Goal: Check status: Check status

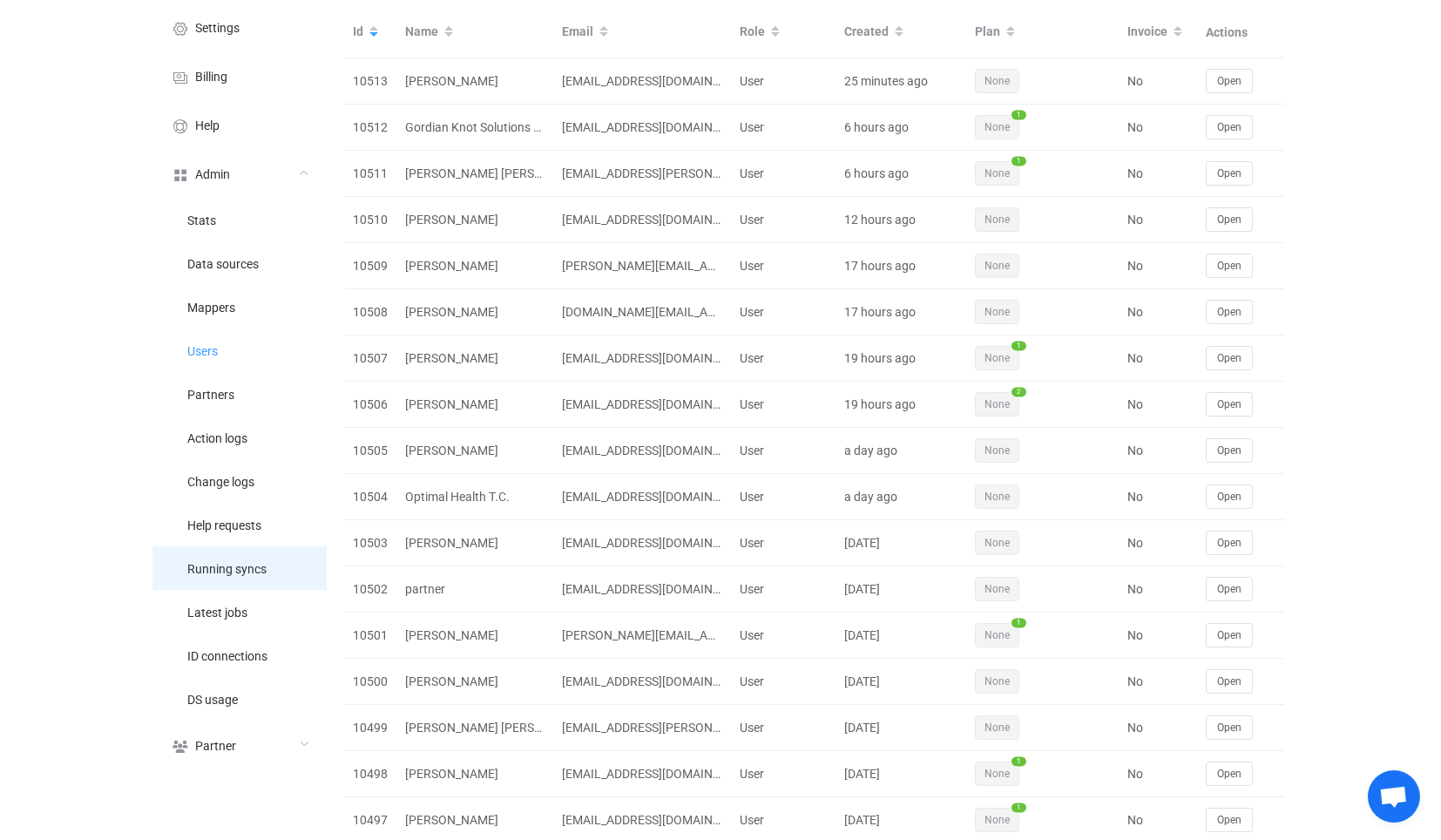
scroll to position [97, 0]
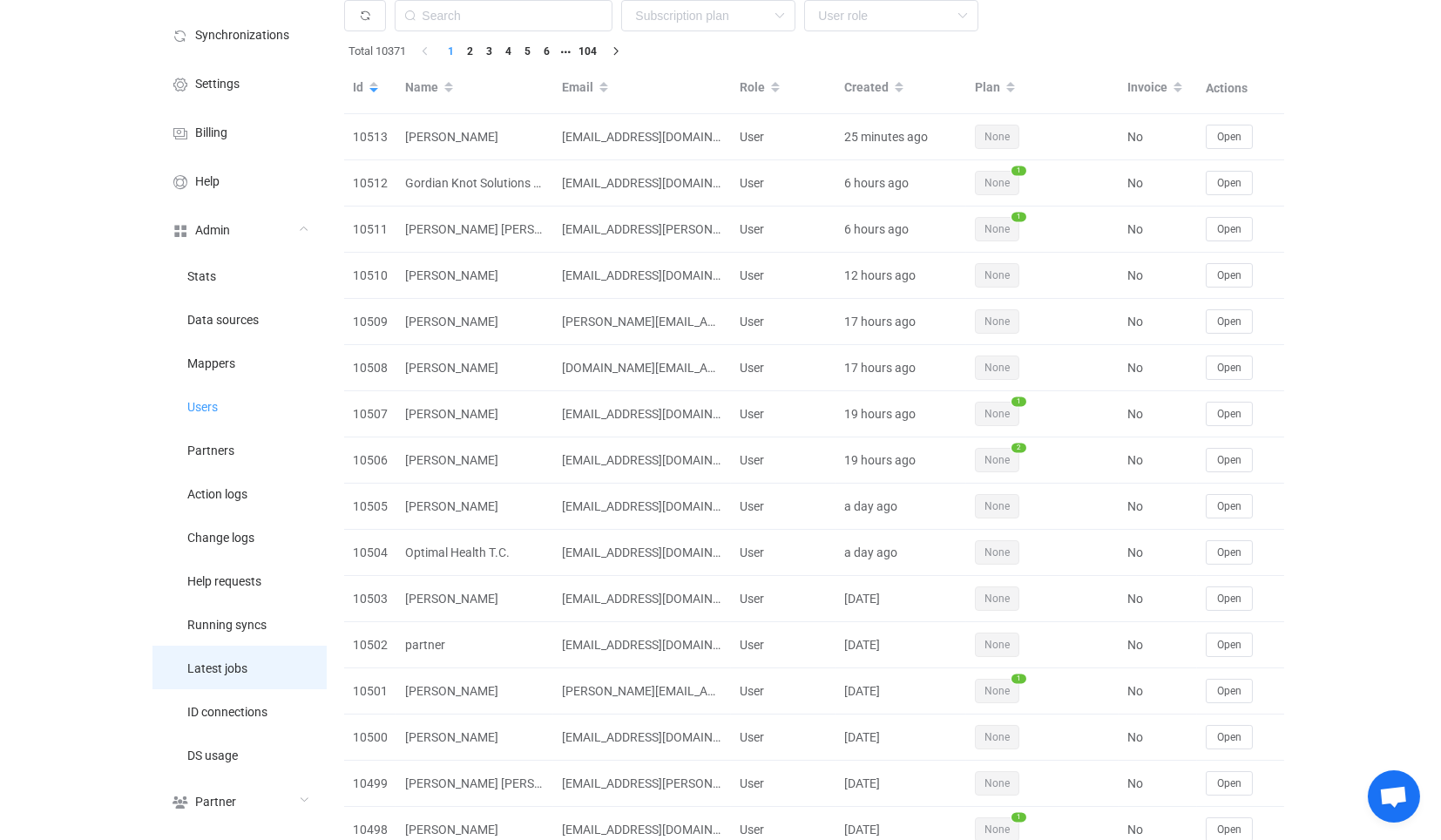
click at [265, 679] on li "Latest jobs" at bounding box center [240, 666] width 175 height 44
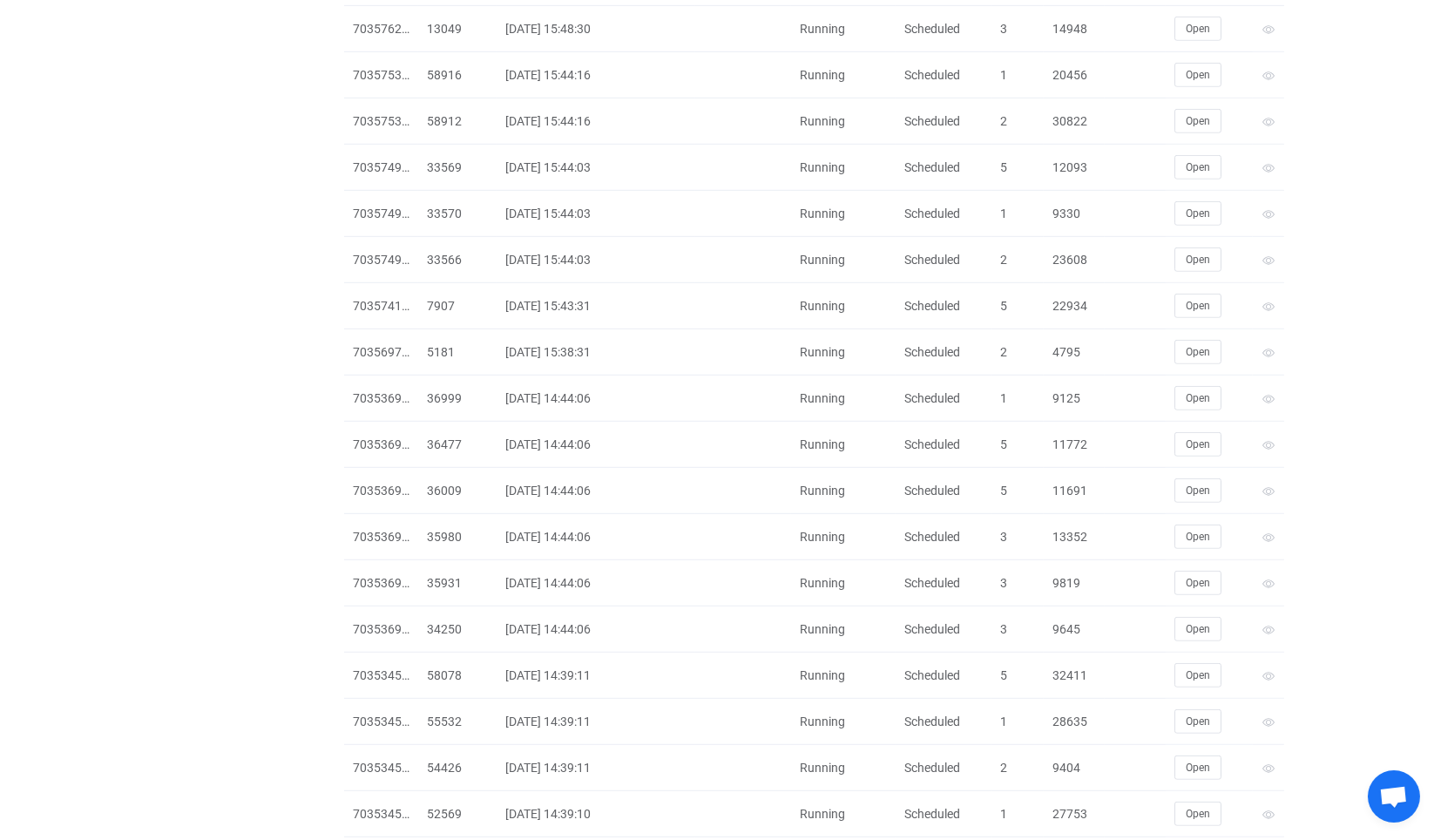
scroll to position [3637, 0]
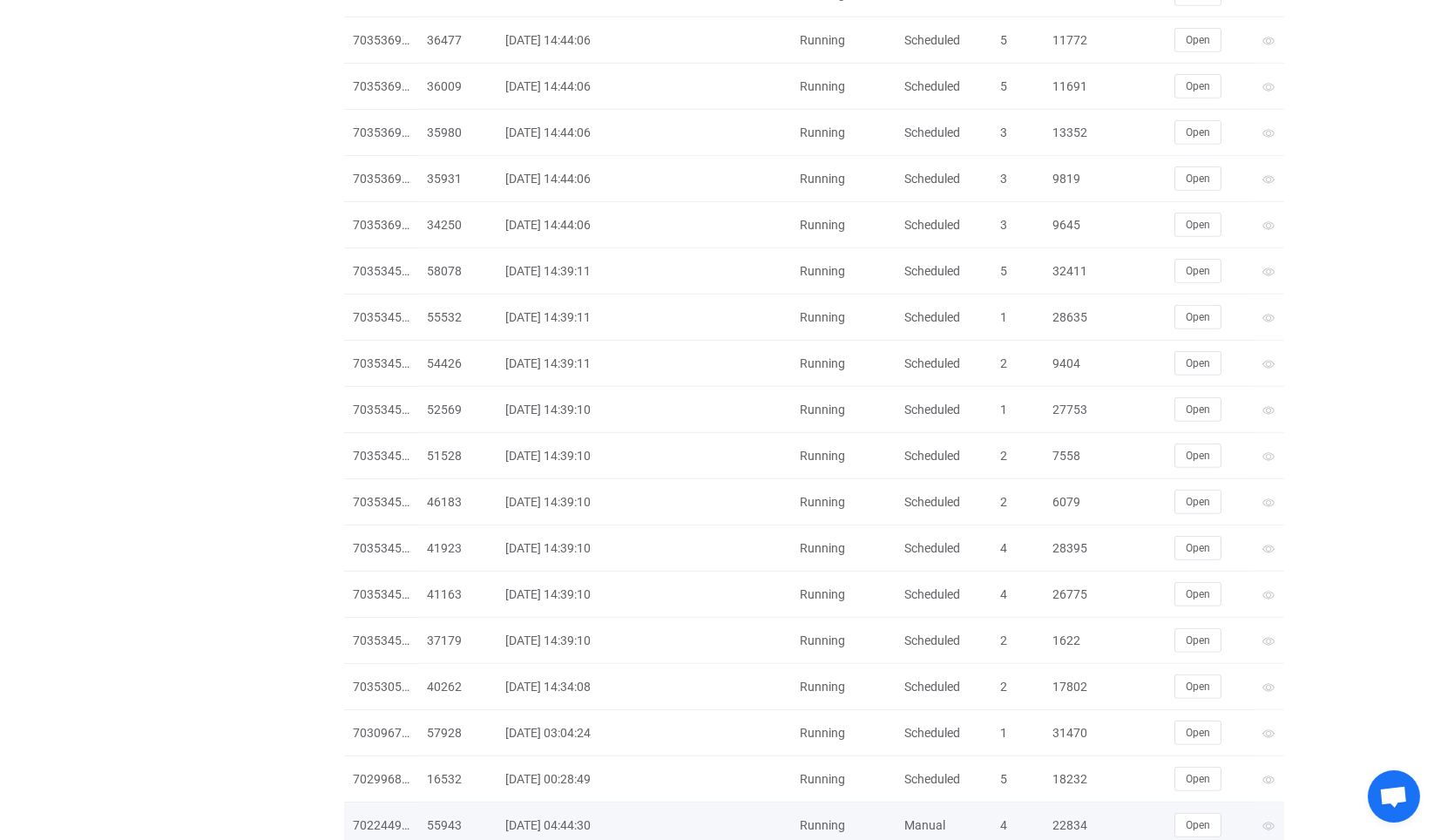
click at [1155, 802] on td at bounding box center [1134, 825] width 61 height 47
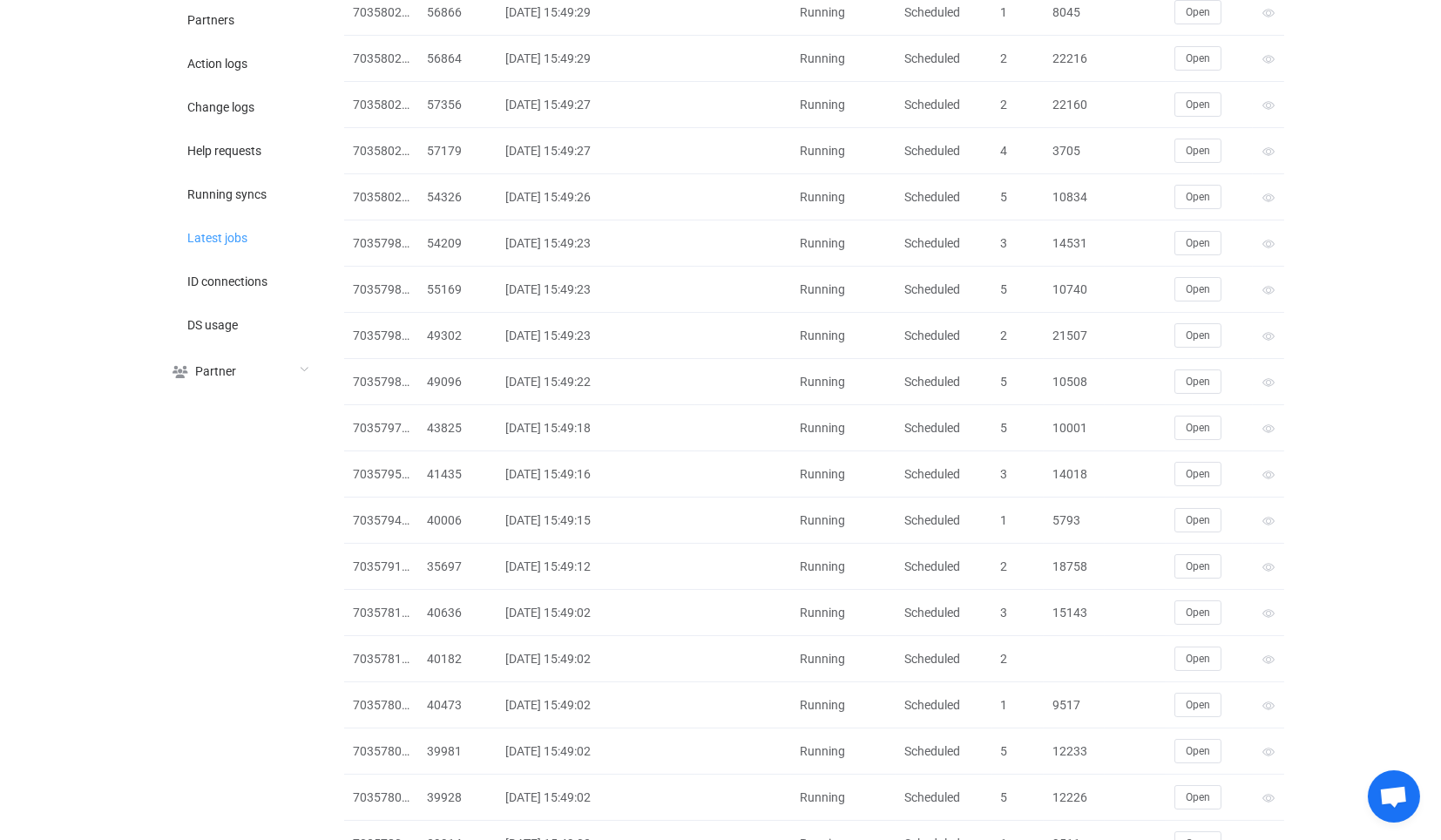
scroll to position [0, 0]
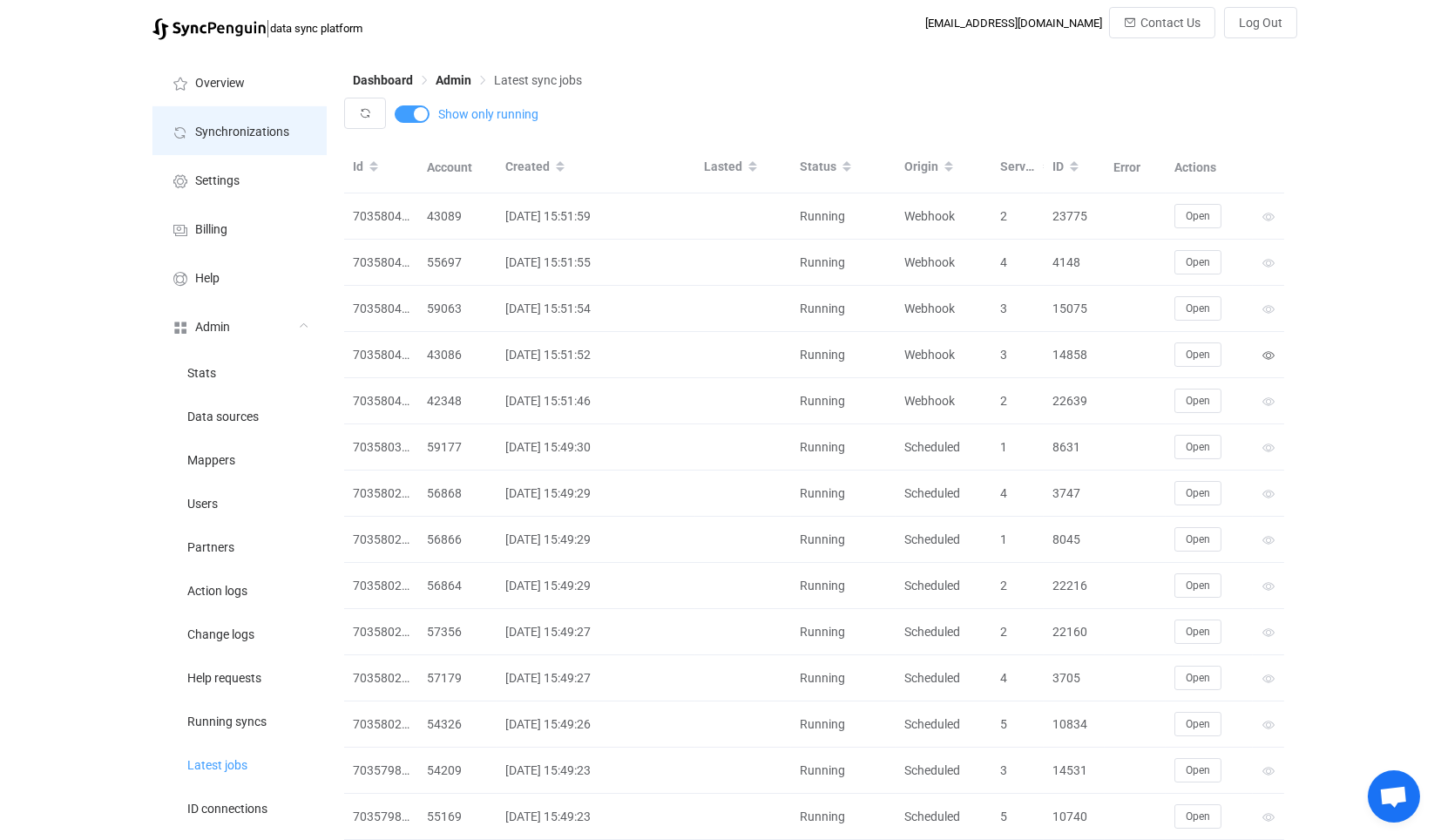
click at [277, 134] on span "Synchronizations" at bounding box center [242, 132] width 94 height 14
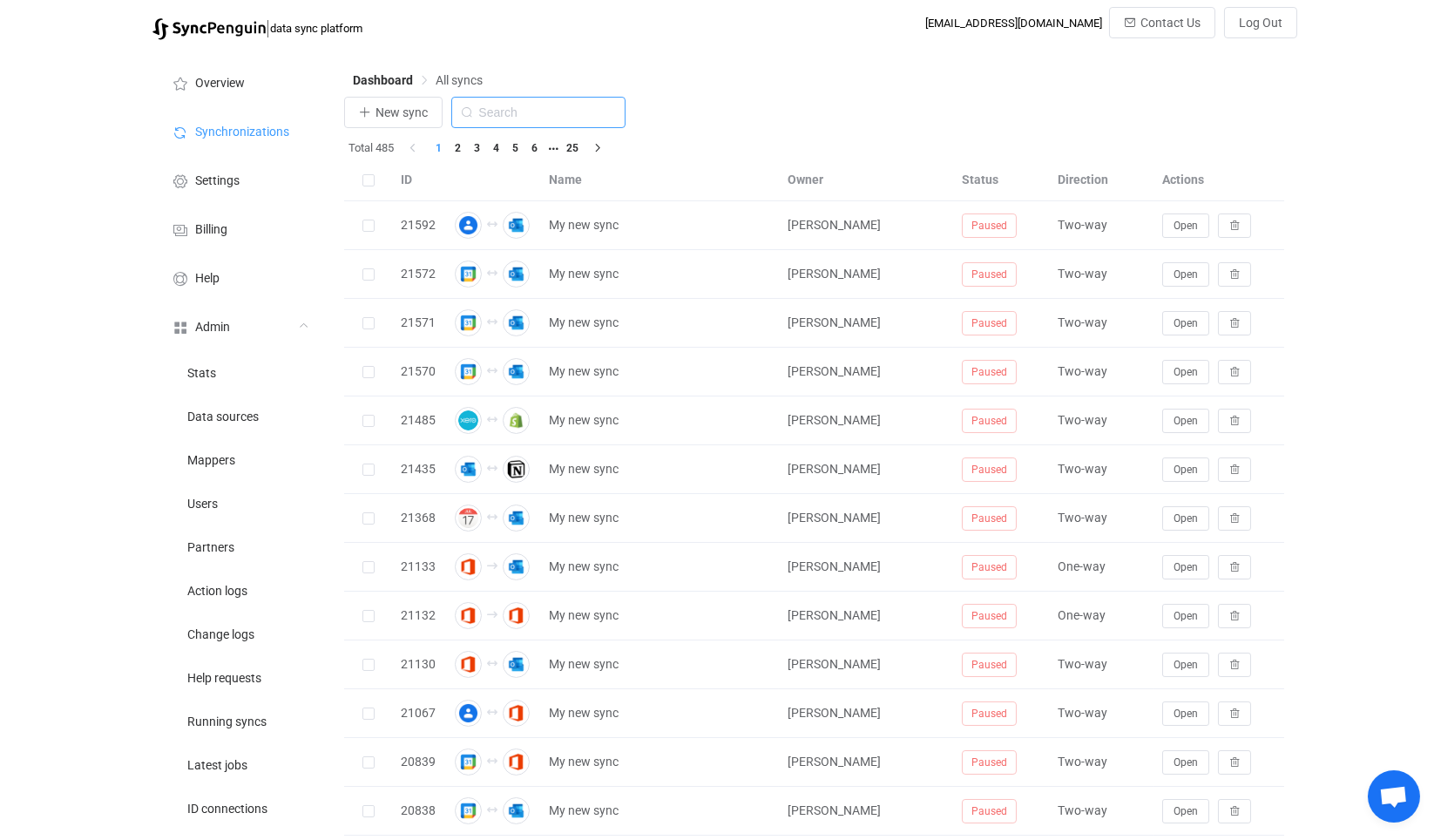
click at [562, 108] on input "text" at bounding box center [539, 113] width 175 height 31
type input "icou"
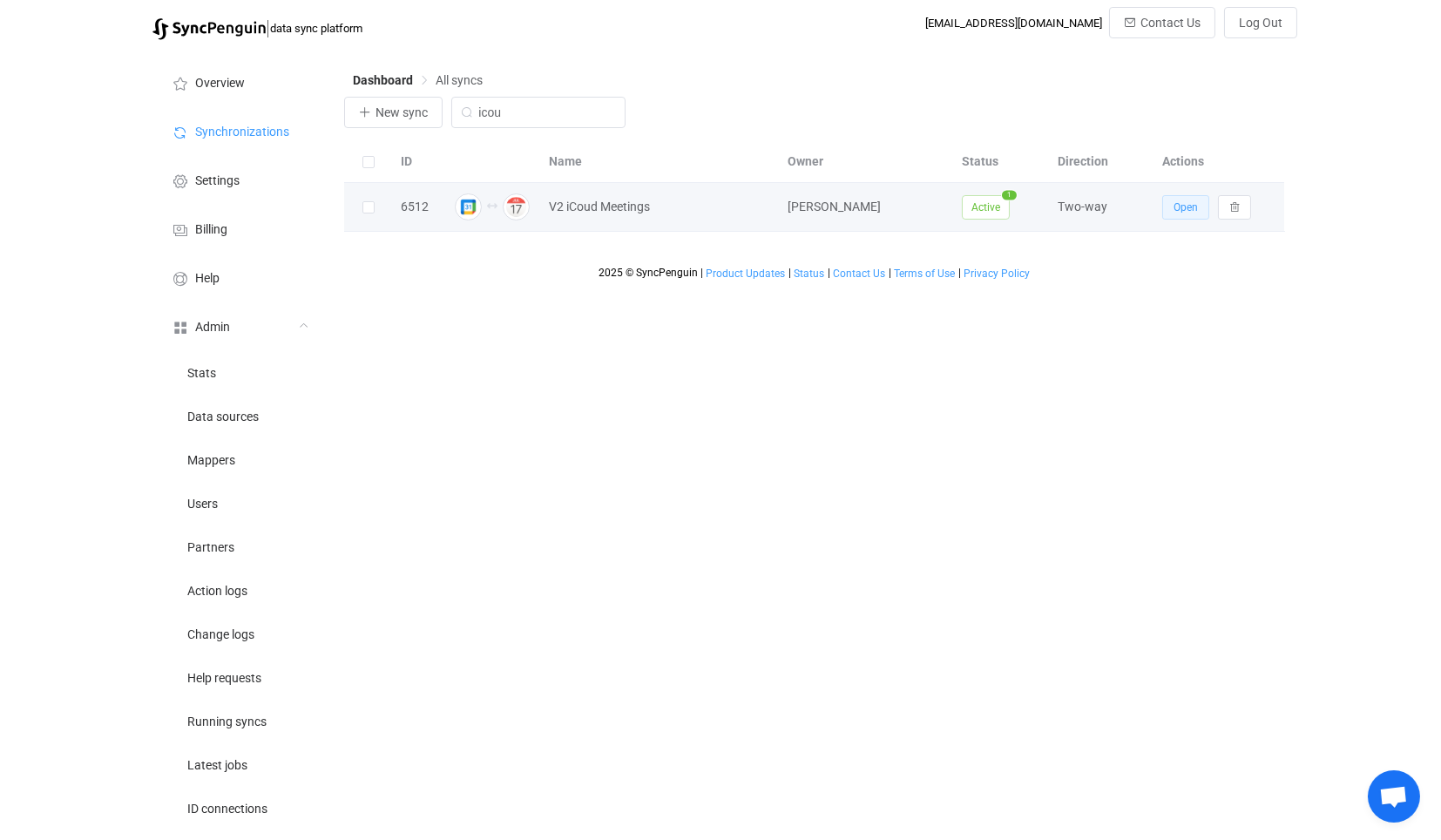
click at [1194, 210] on span "Open" at bounding box center [1185, 207] width 24 height 13
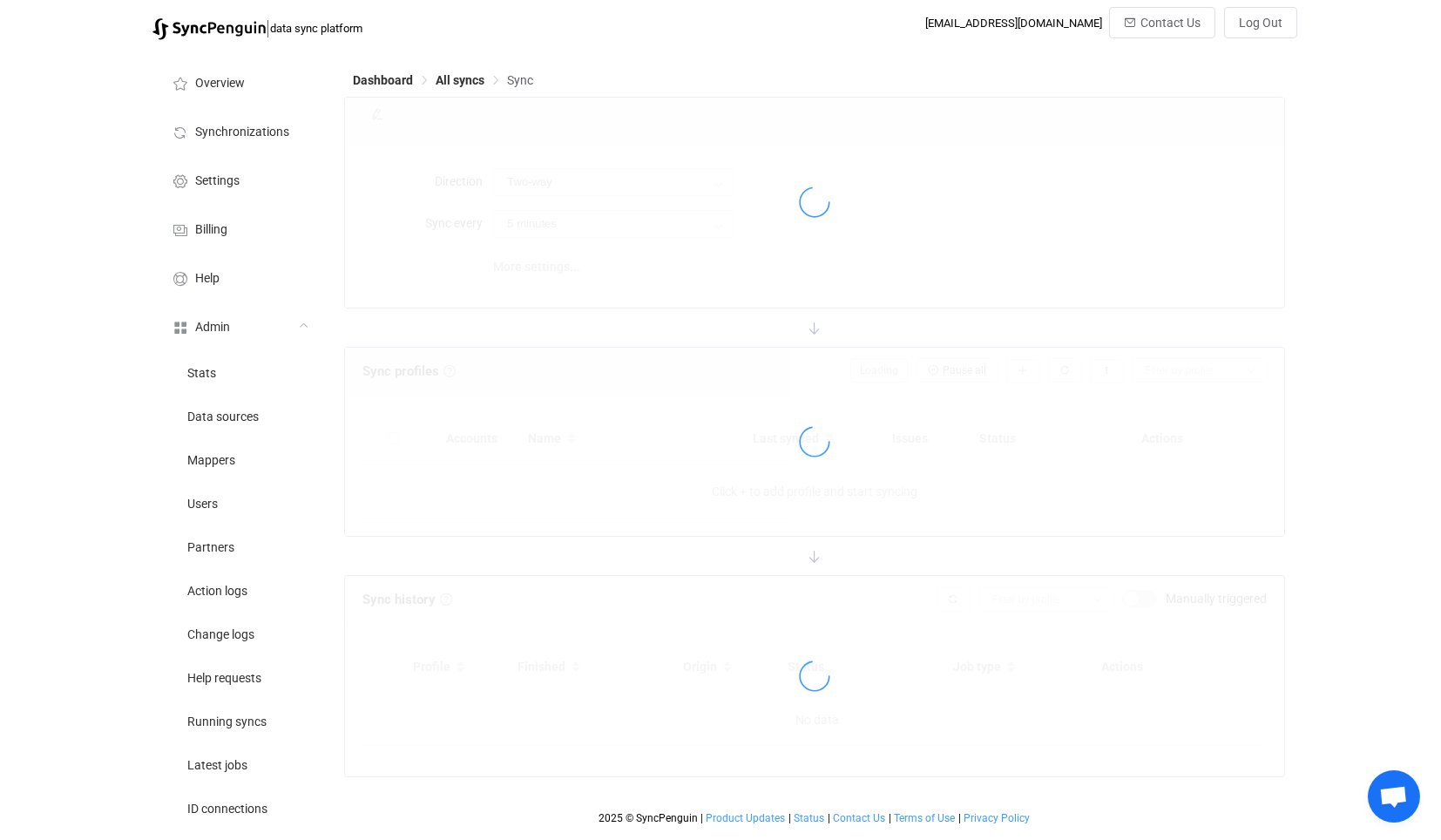
type input "10 minutes"
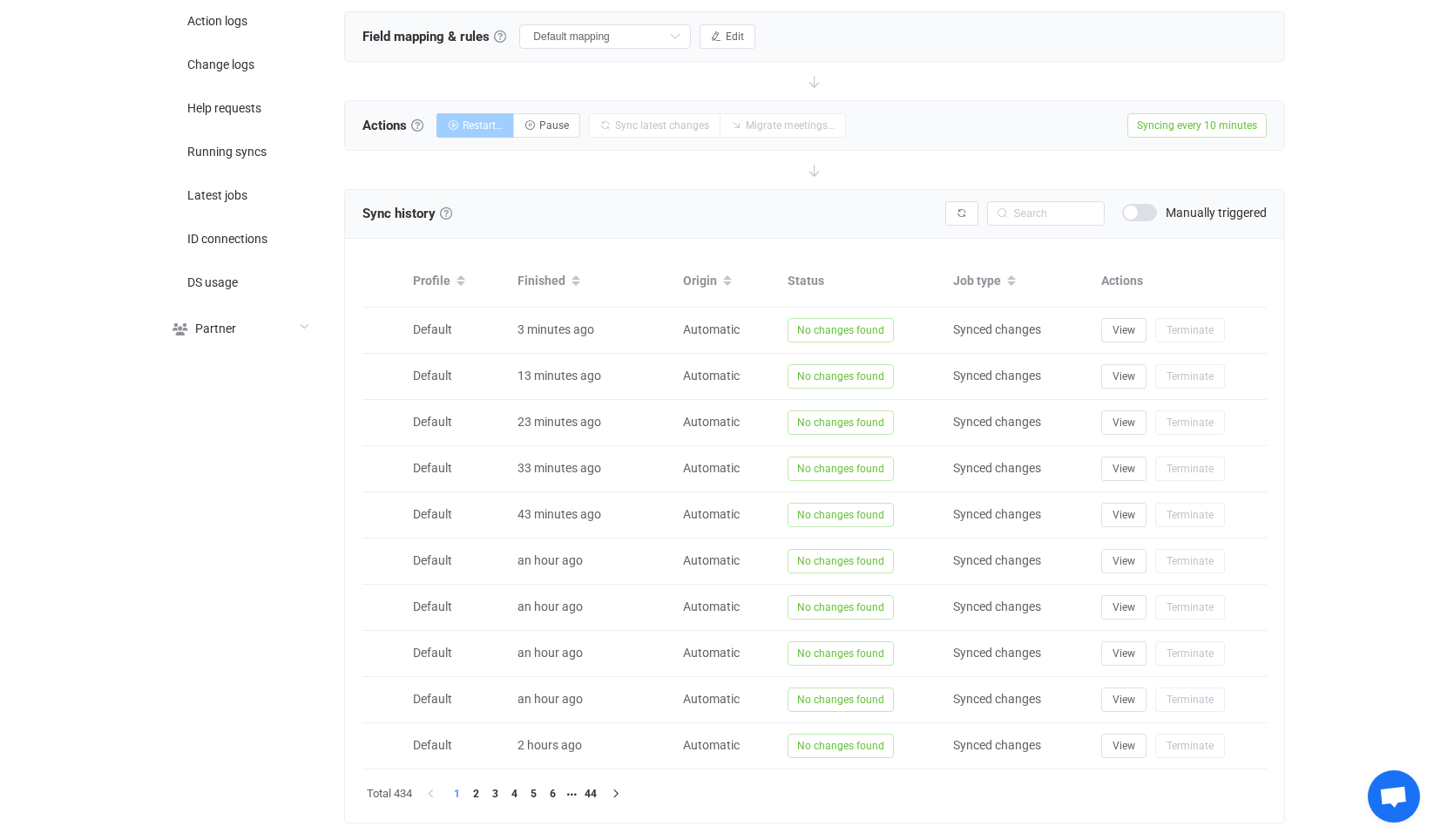
scroll to position [616, 0]
